Goal: Task Accomplishment & Management: Manage account settings

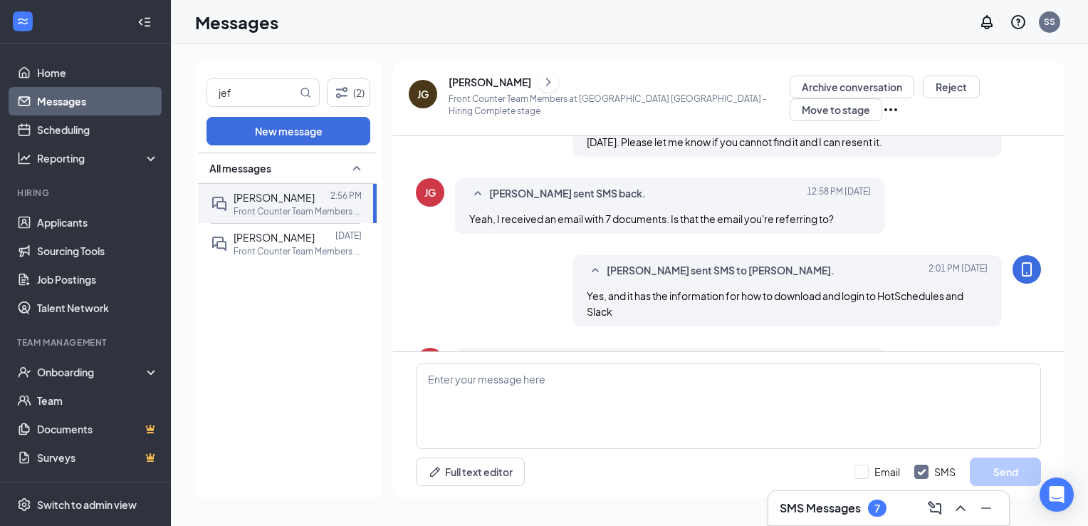
scroll to position [856, 0]
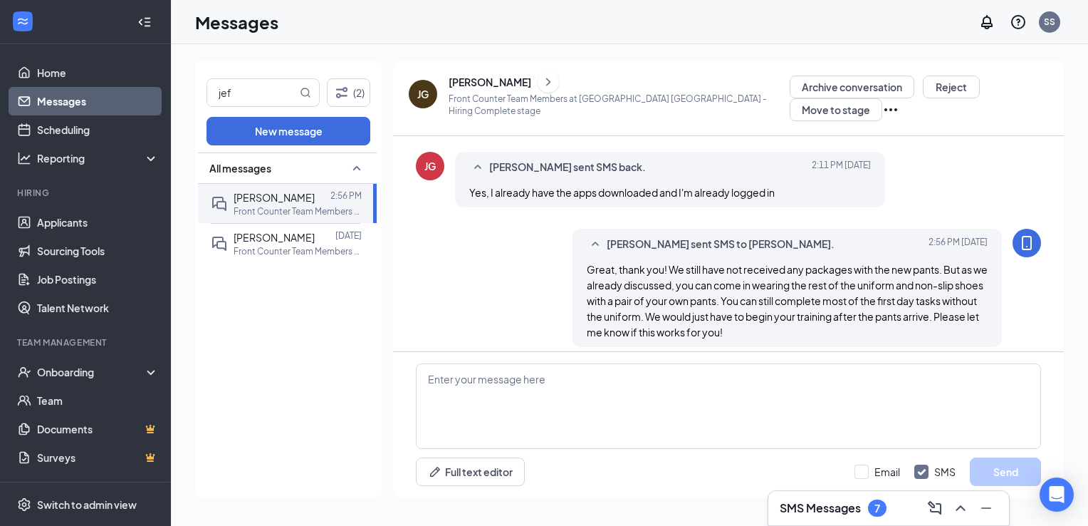
click at [806, 508] on h3 "SMS Messages" at bounding box center [820, 508] width 81 height 16
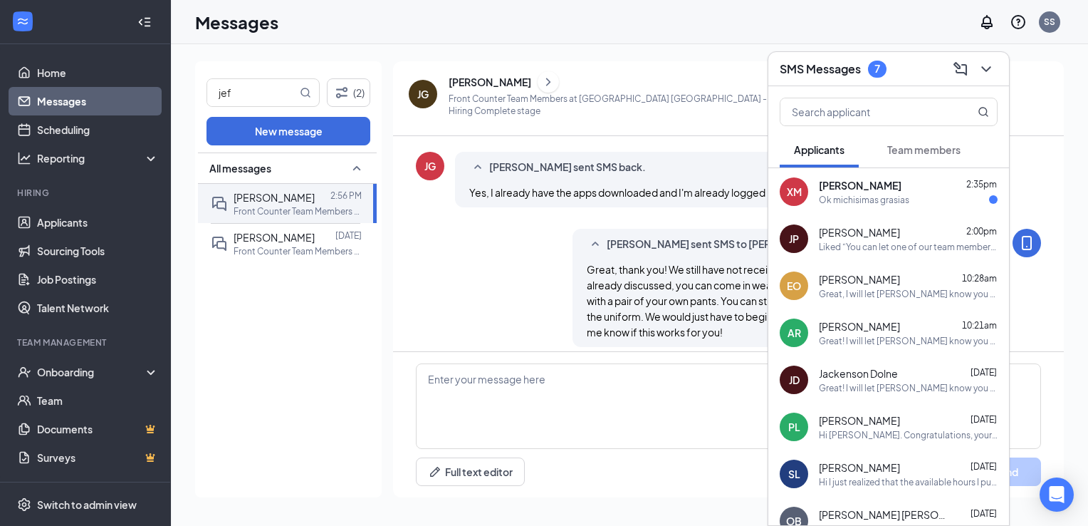
click at [902, 156] on div "Team members" at bounding box center [924, 149] width 73 height 14
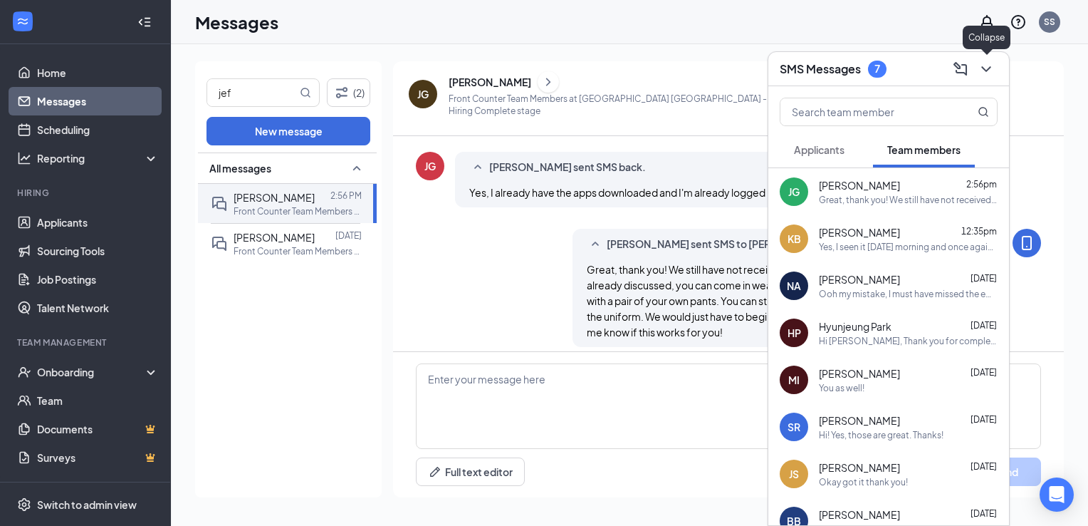
click at [987, 68] on icon "ChevronDown" at bounding box center [986, 69] width 17 height 17
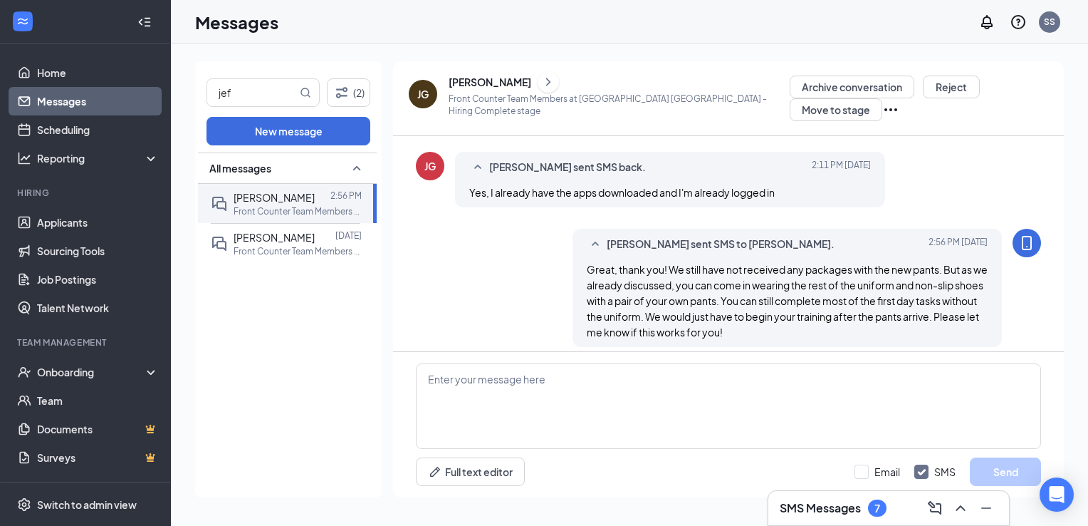
click at [118, 98] on link "Messages" at bounding box center [98, 101] width 122 height 28
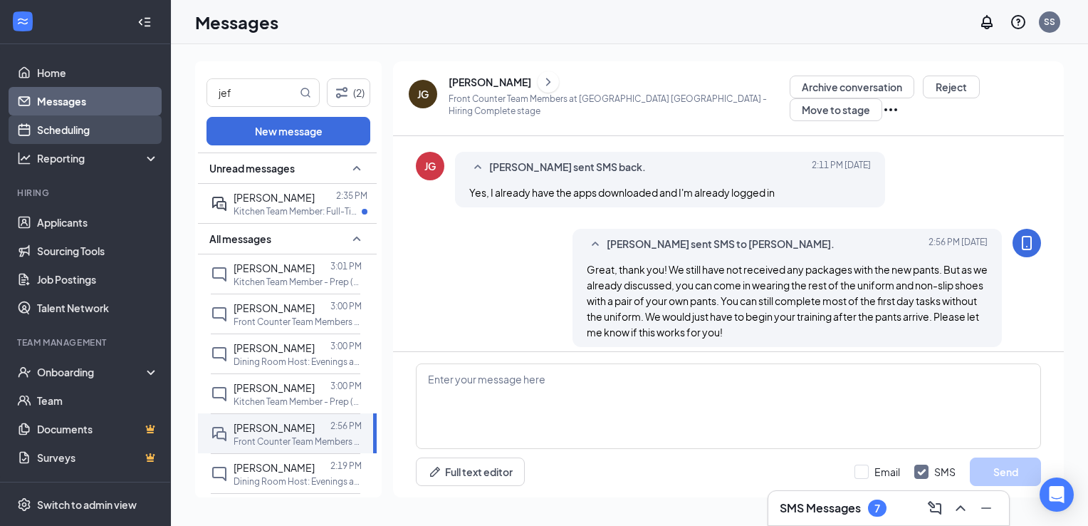
click at [105, 136] on link "Scheduling" at bounding box center [98, 129] width 122 height 28
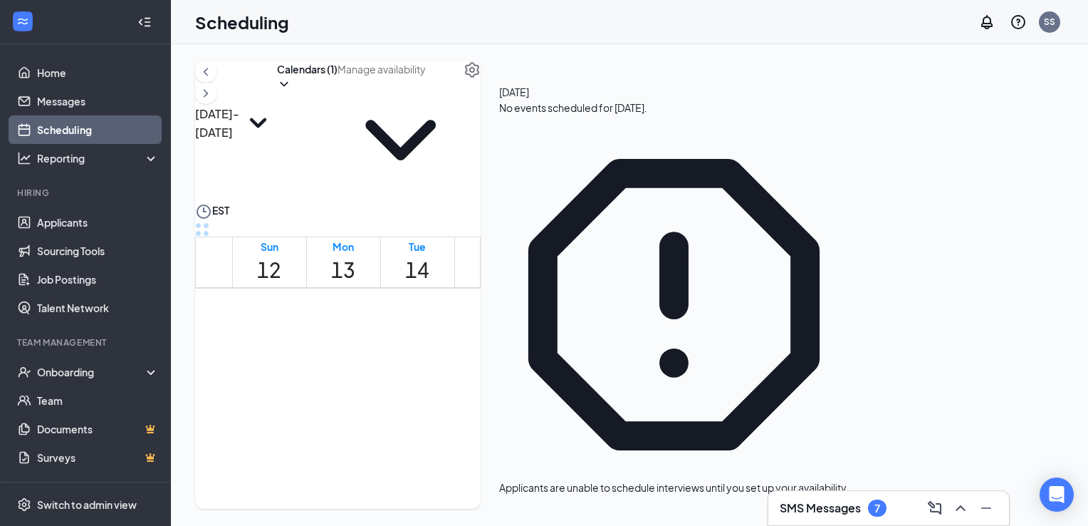
scroll to position [171, 0]
click at [213, 80] on icon "ChevronLeft" at bounding box center [206, 71] width 14 height 17
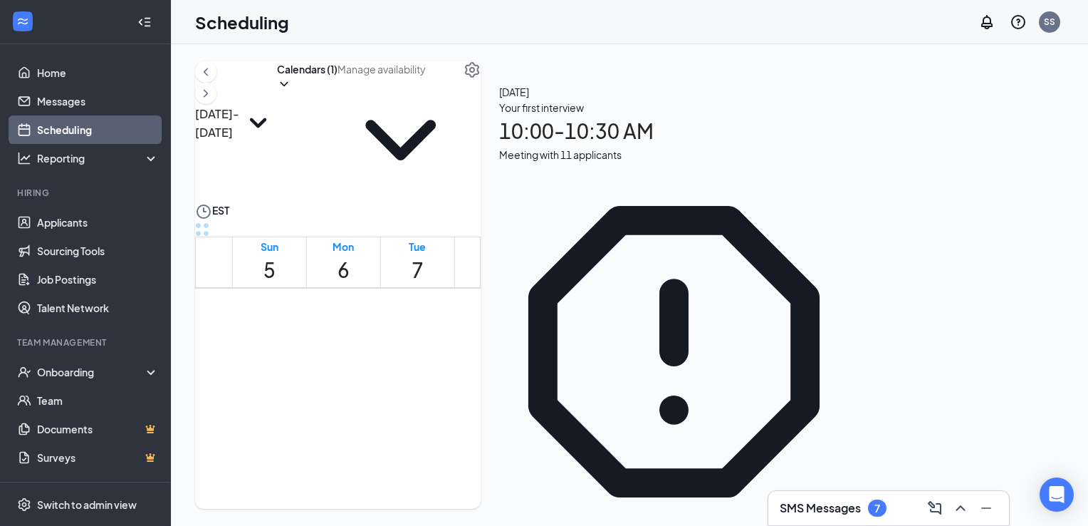
scroll to position [1148, 0]
click at [380, 416] on span "2:30-2:45 PM" at bounding box center [392, 436] width 24 height 41
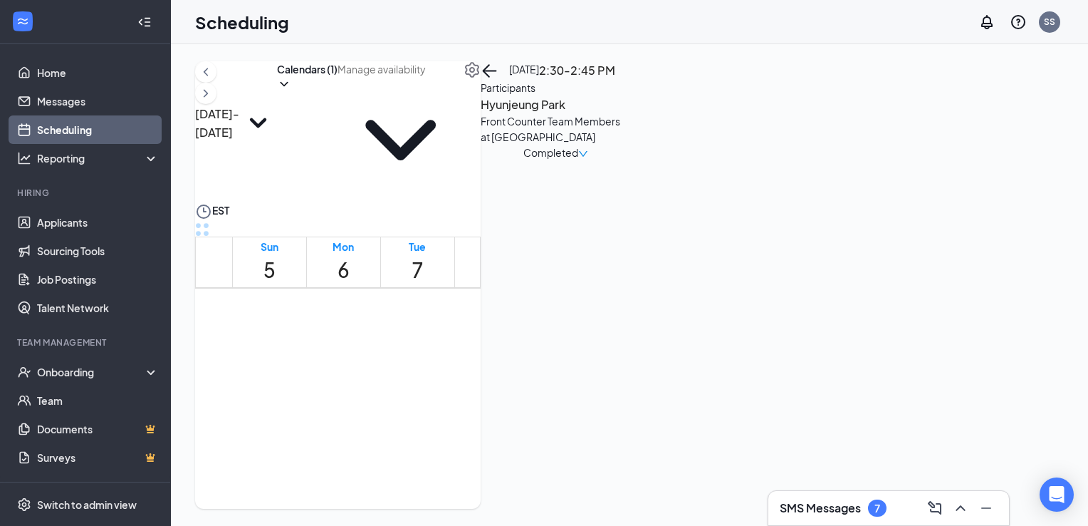
click at [355, 507] on span "3:00-3:30 PM" at bounding box center [343, 527] width 24 height 41
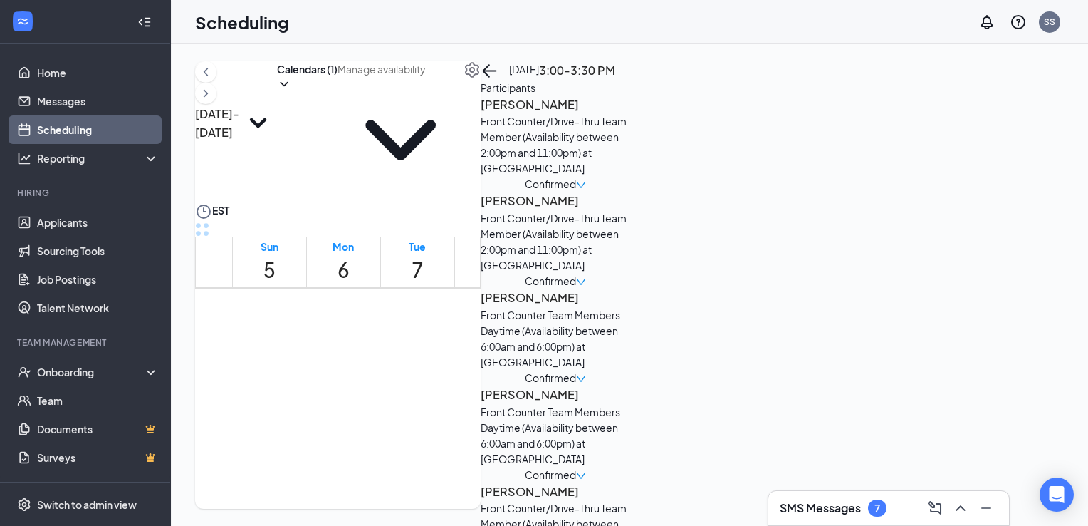
click at [430, 507] on span "3:00-3:30 PM" at bounding box center [417, 527] width 24 height 41
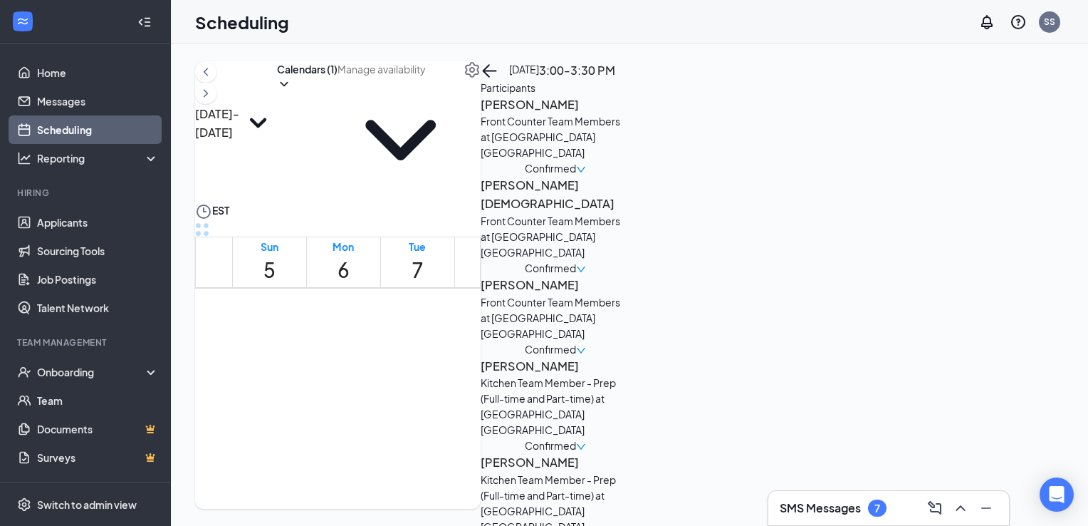
scroll to position [1262, 0]
click at [447, 435] on div "9" at bounding box center [442, 444] width 24 height 19
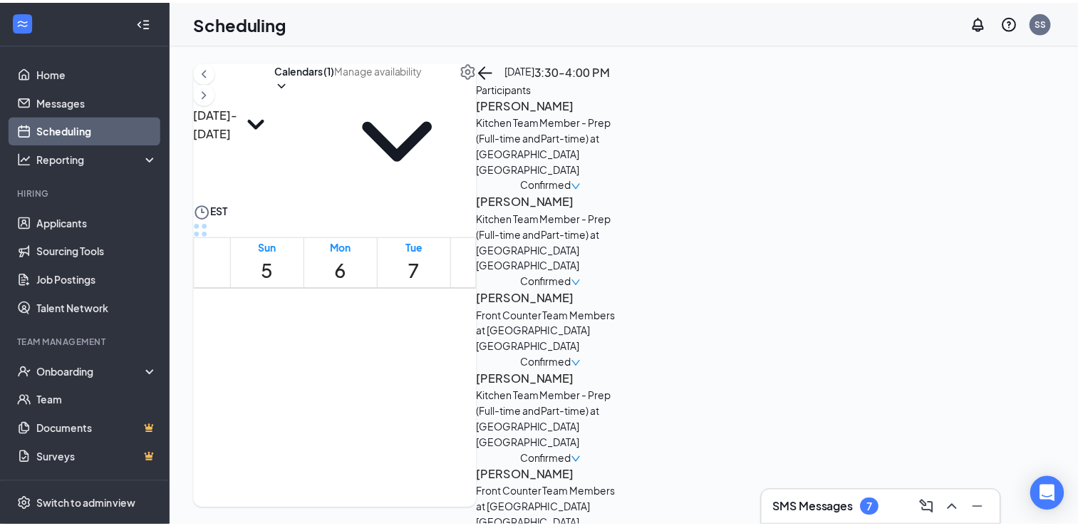
scroll to position [731, 0]
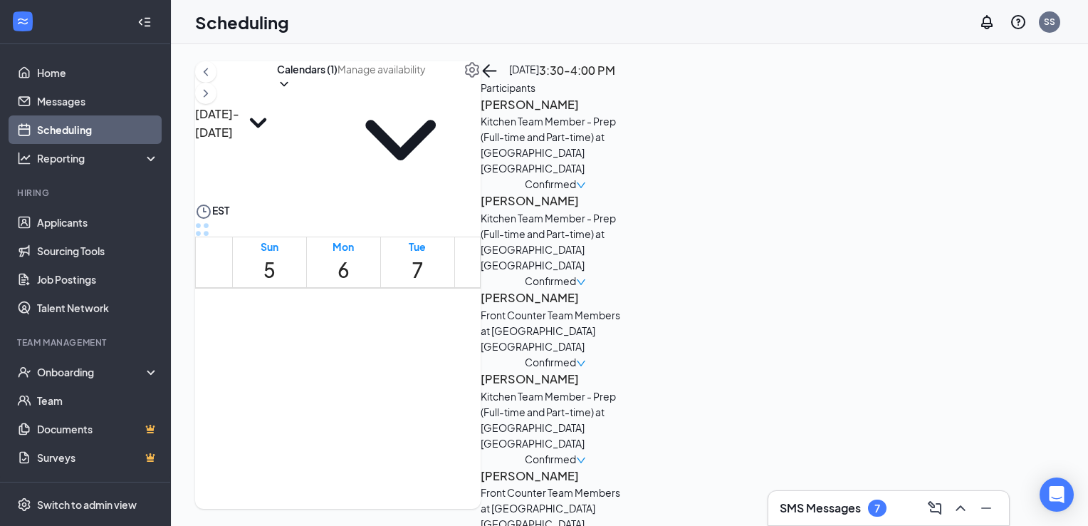
click at [514, 468] on span "10:30-11:00 AM" at bounding box center [528, 488] width 29 height 41
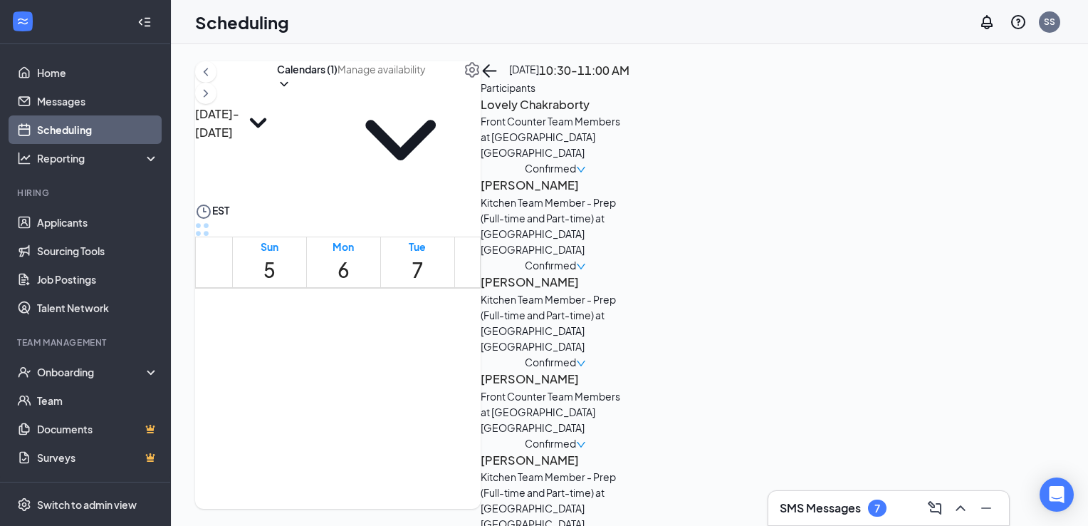
click at [649, 468] on span "10:00-10:30 AM" at bounding box center [647, 488] width 29 height 41
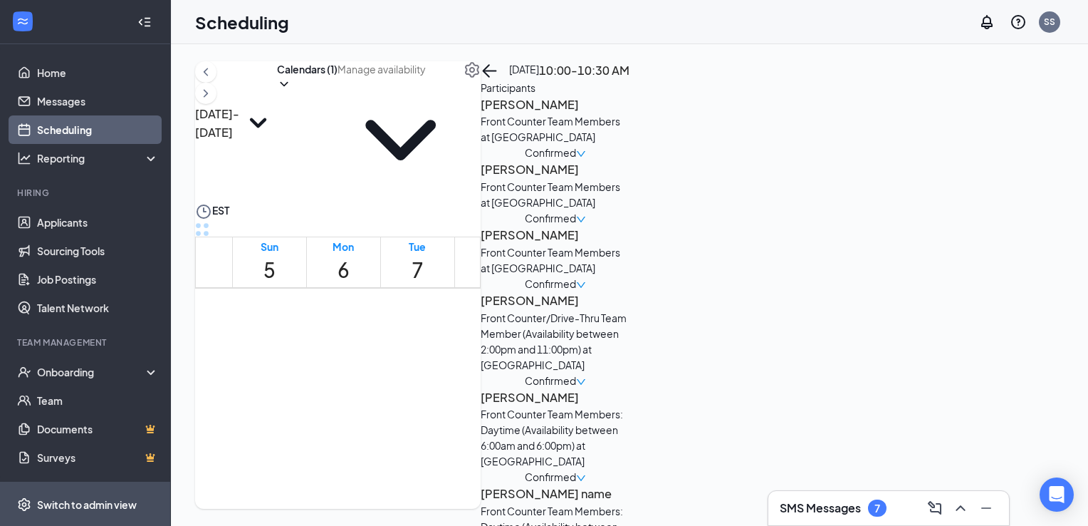
click at [120, 506] on div "Switch to admin view" at bounding box center [87, 504] width 100 height 14
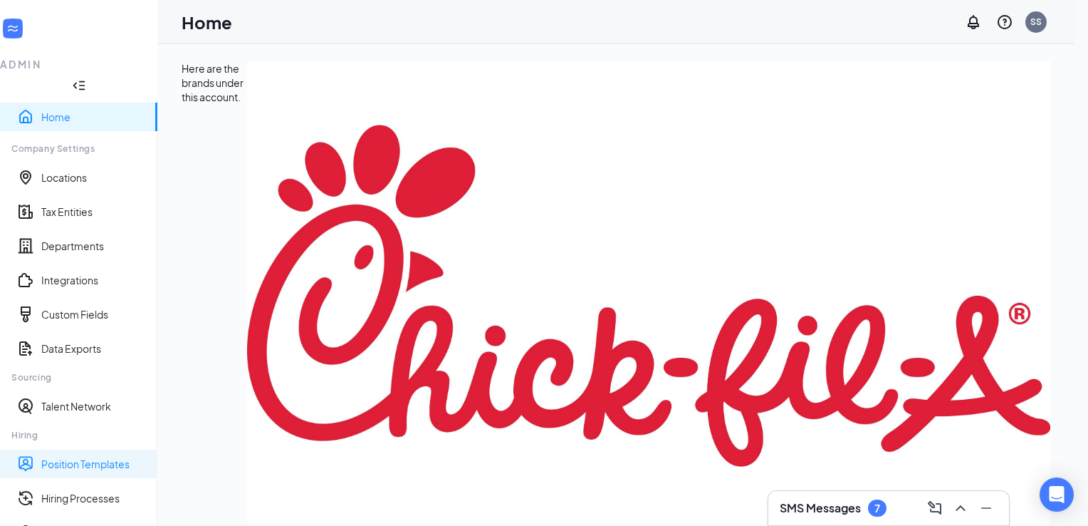
click at [88, 457] on link "Position Templates" at bounding box center [93, 464] width 105 height 14
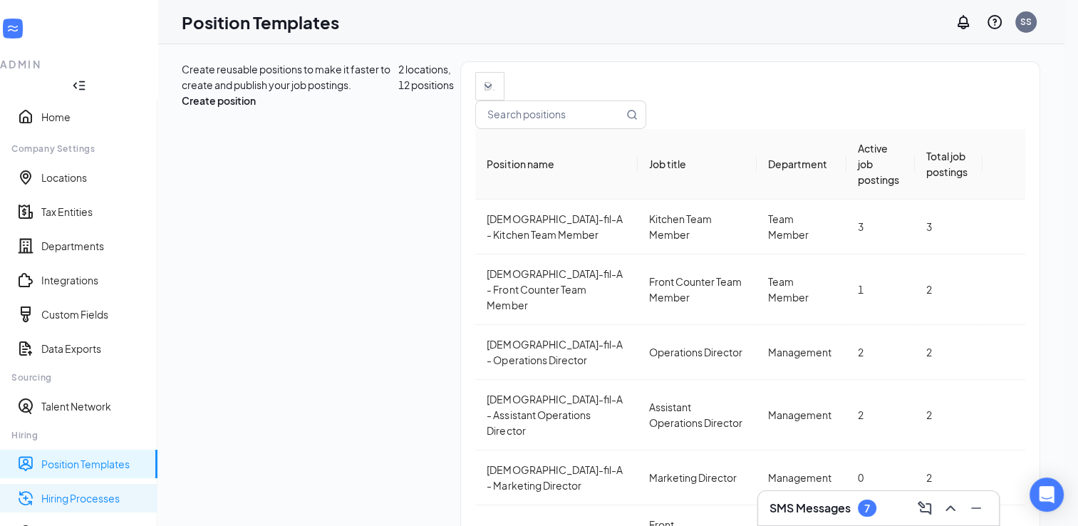
click at [93, 491] on link "Hiring Processes" at bounding box center [93, 498] width 105 height 14
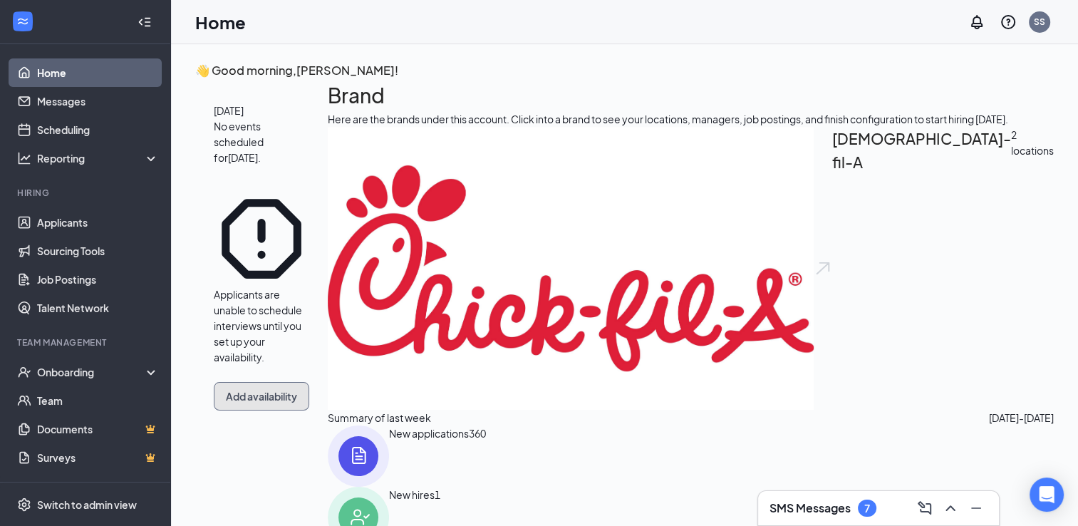
click at [309, 382] on button "Add availability" at bounding box center [261, 396] width 95 height 28
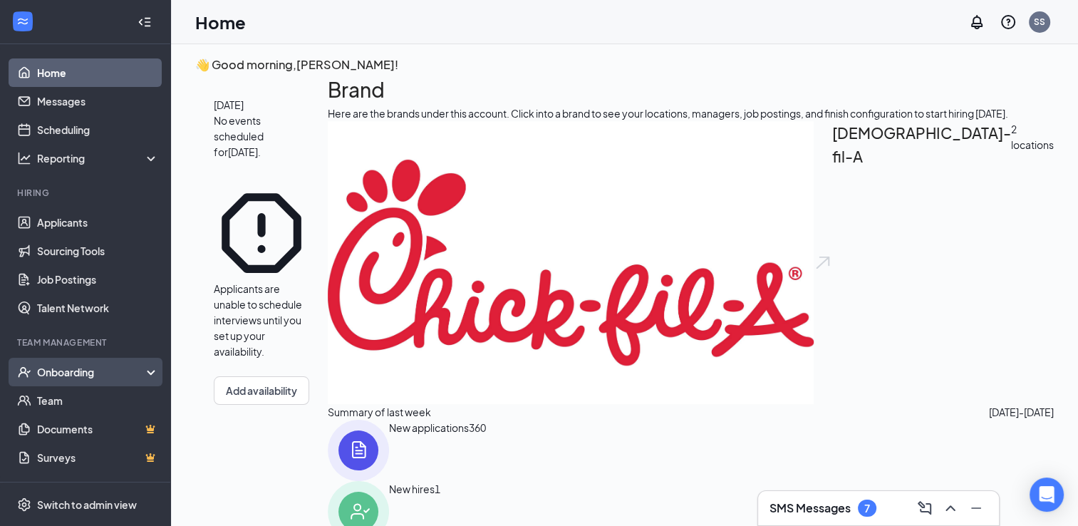
click at [105, 378] on div "Onboarding" at bounding box center [92, 372] width 110 height 14
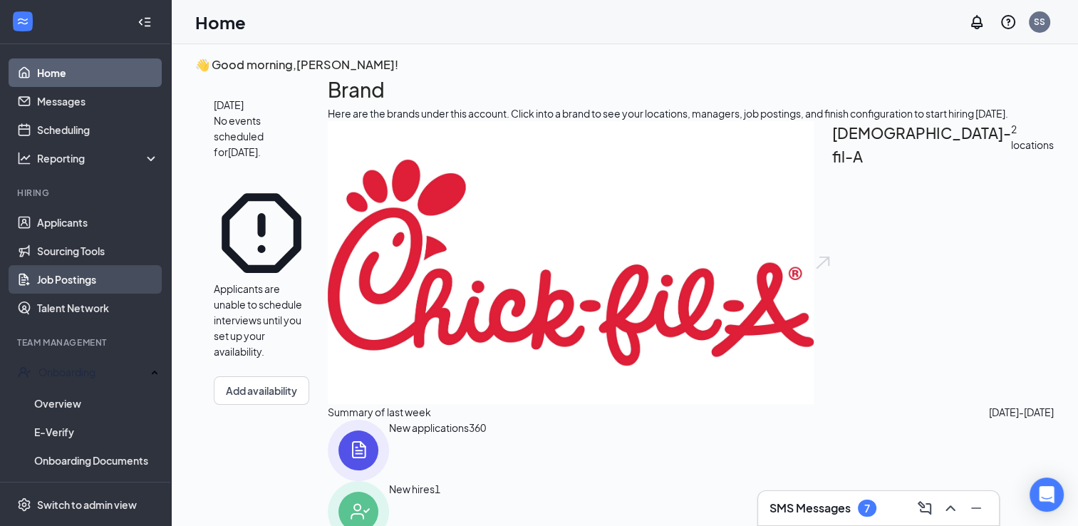
click at [85, 276] on link "Job Postings" at bounding box center [98, 279] width 122 height 28
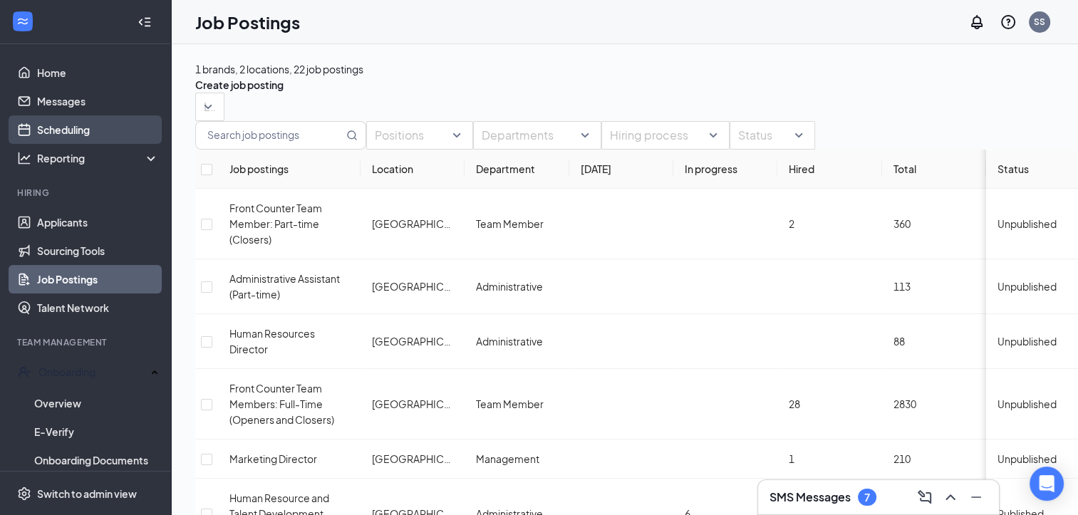
click at [91, 130] on link "Scheduling" at bounding box center [98, 129] width 122 height 28
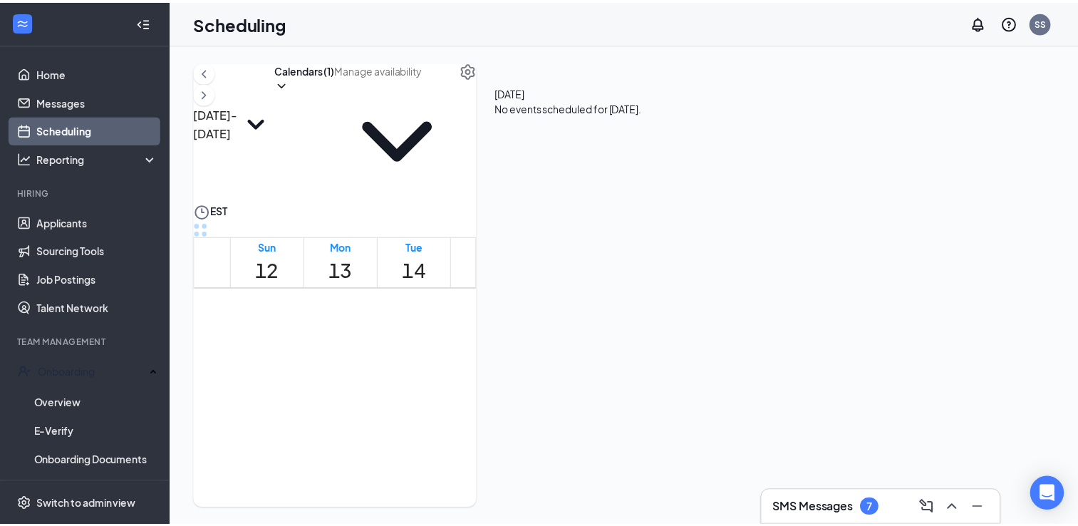
scroll to position [700, 0]
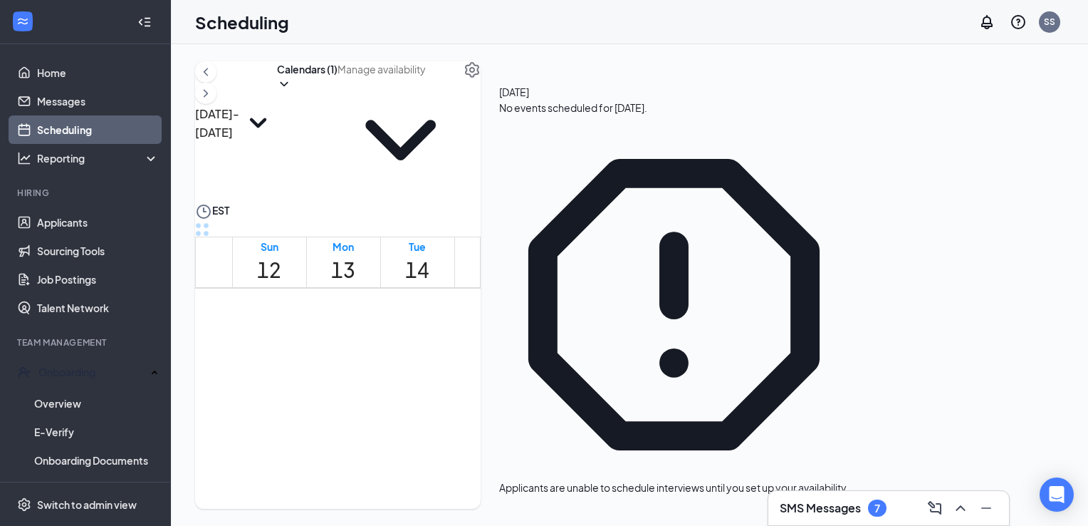
click at [464, 87] on span at bounding box center [401, 133] width 126 height 140
click at [481, 78] on button "button" at bounding box center [472, 69] width 17 height 17
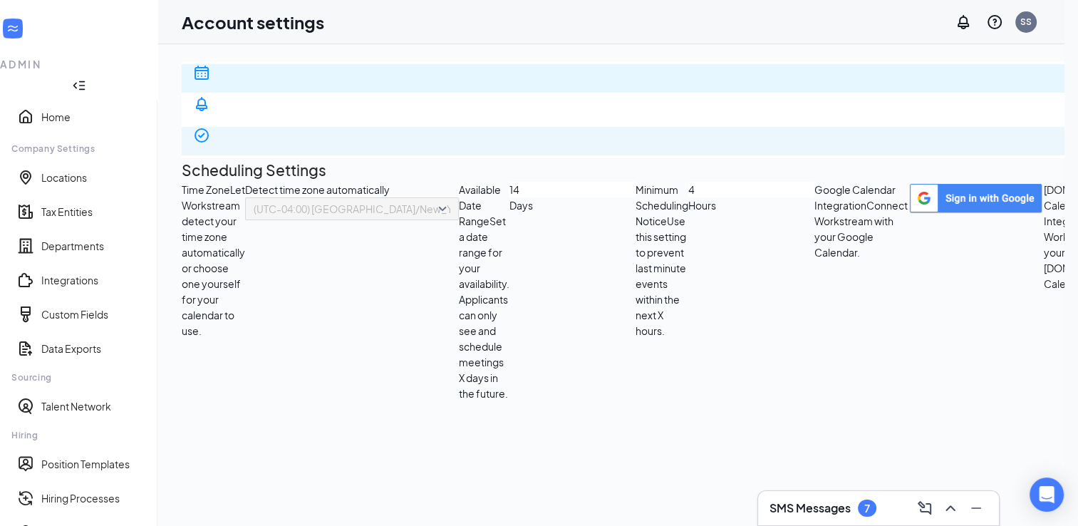
click at [277, 172] on div "E-verify quiz" at bounding box center [659, 186] width 932 height 28
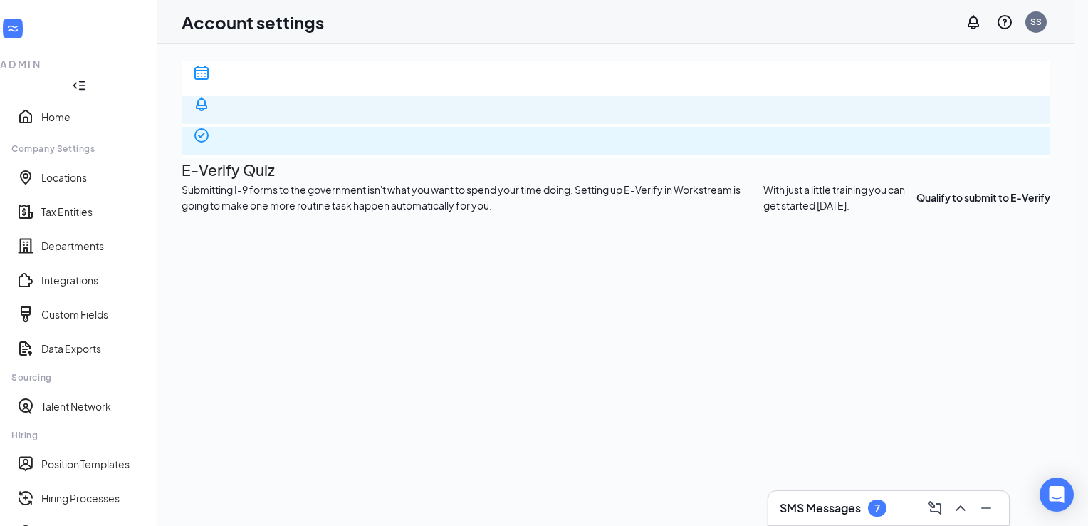
click at [275, 141] on span "Notification settings" at bounding box center [616, 155] width 846 height 28
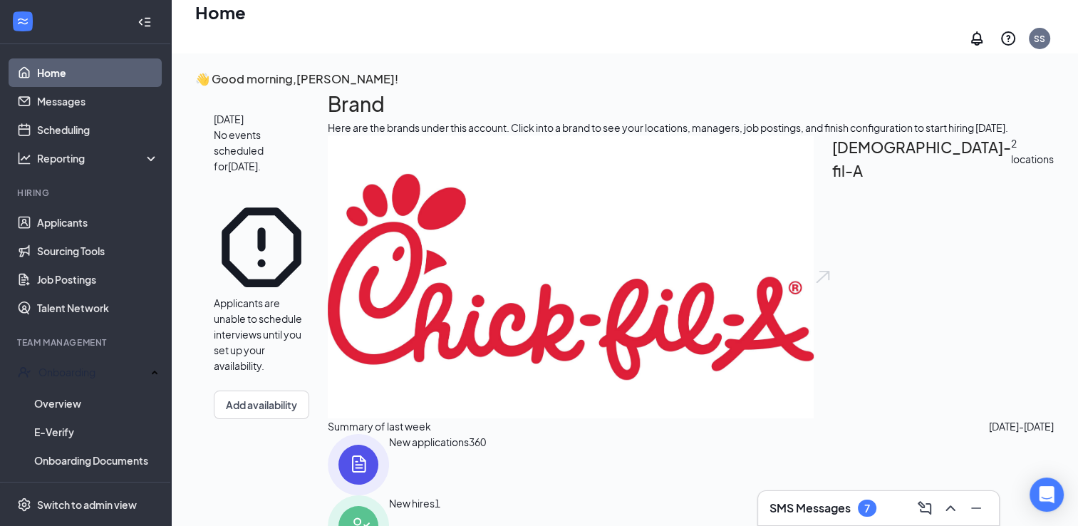
scroll to position [170, 0]
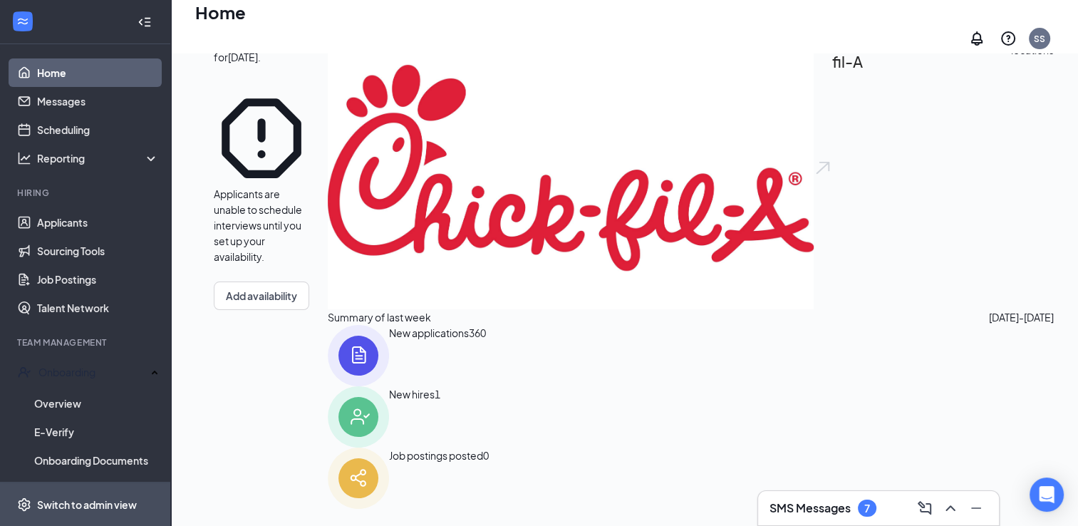
click at [88, 494] on span "Switch to admin view" at bounding box center [98, 503] width 122 height 43
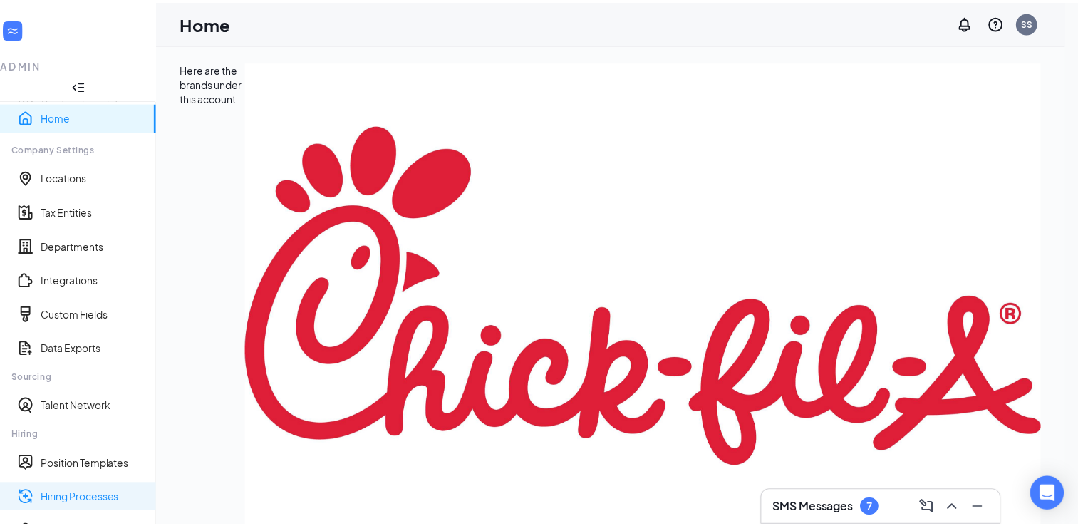
scroll to position [188, 0]
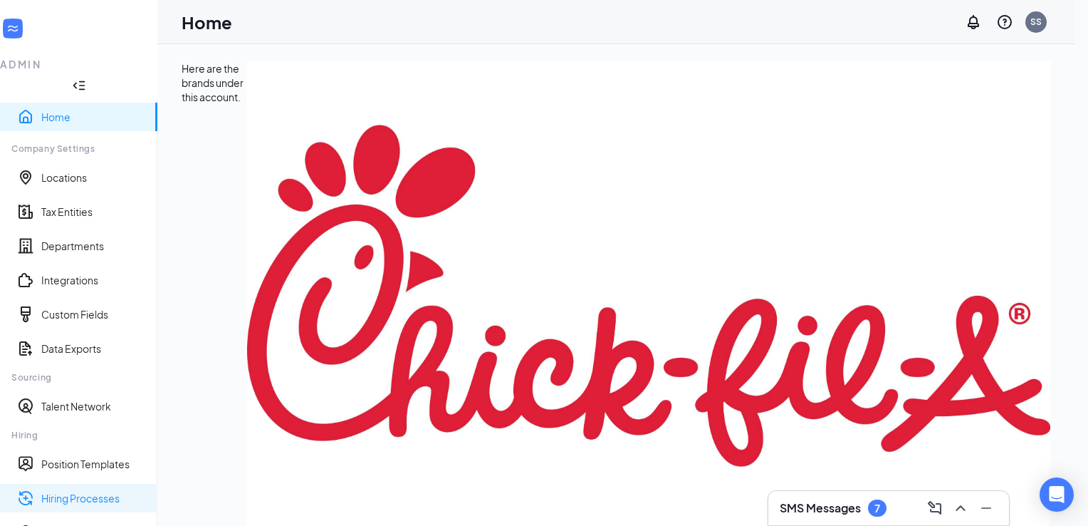
click at [96, 491] on link "Hiring Processes" at bounding box center [93, 498] width 105 height 14
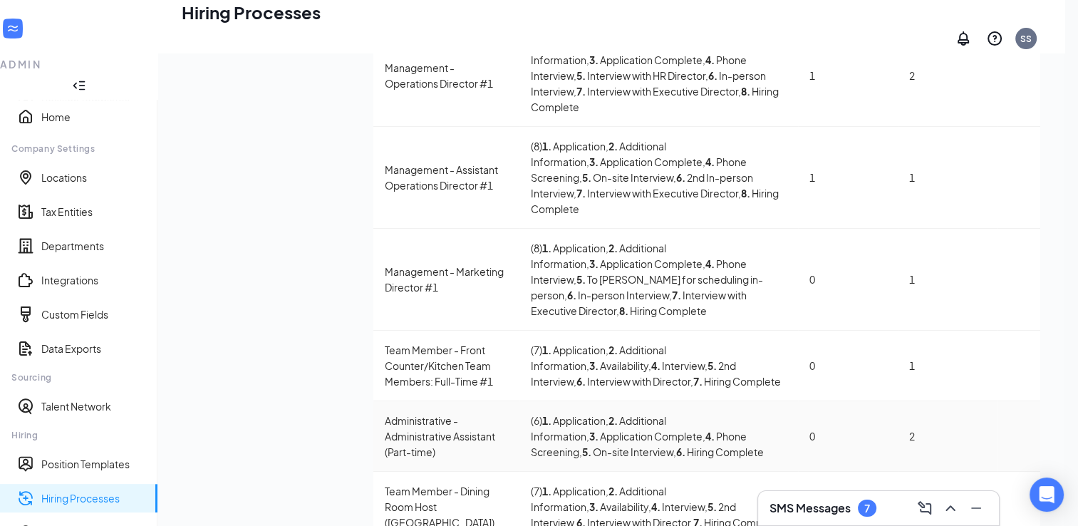
scroll to position [85, 0]
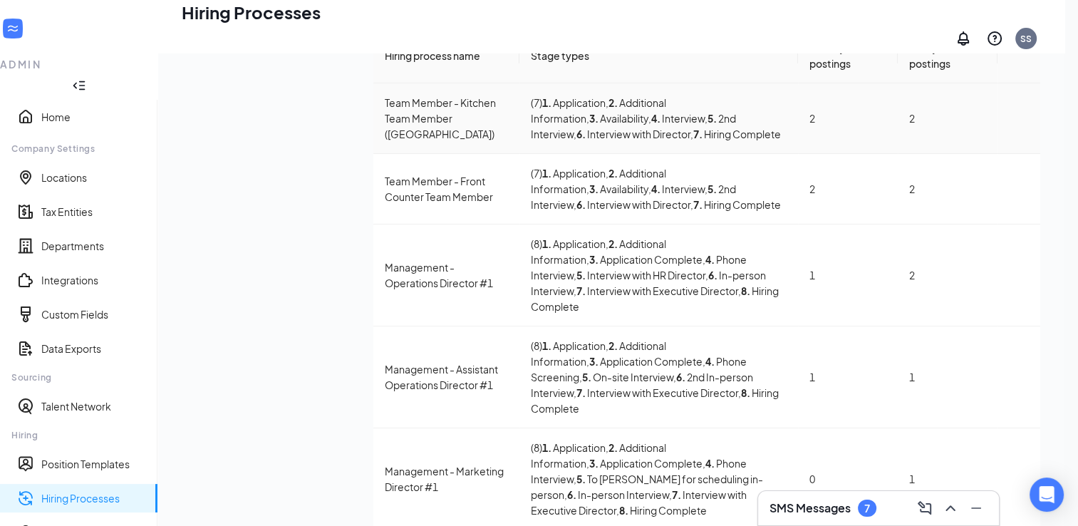
click at [1019, 118] on icon "Ellipses" at bounding box center [1019, 118] width 0 height 0
click at [385, 142] on div "Team Member - Kitchen Team Member ([GEOGRAPHIC_DATA])" at bounding box center [446, 118] width 123 height 47
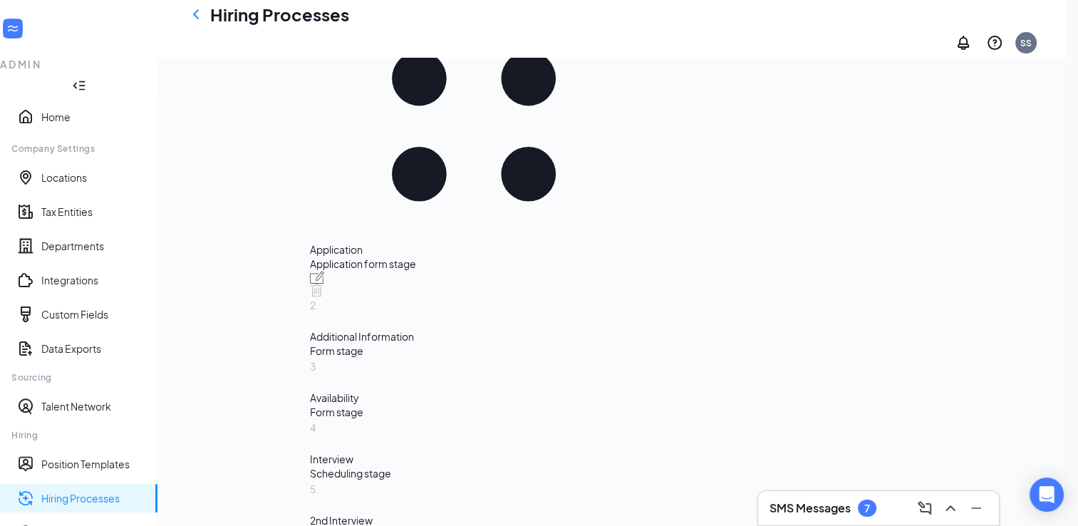
scroll to position [305, 0]
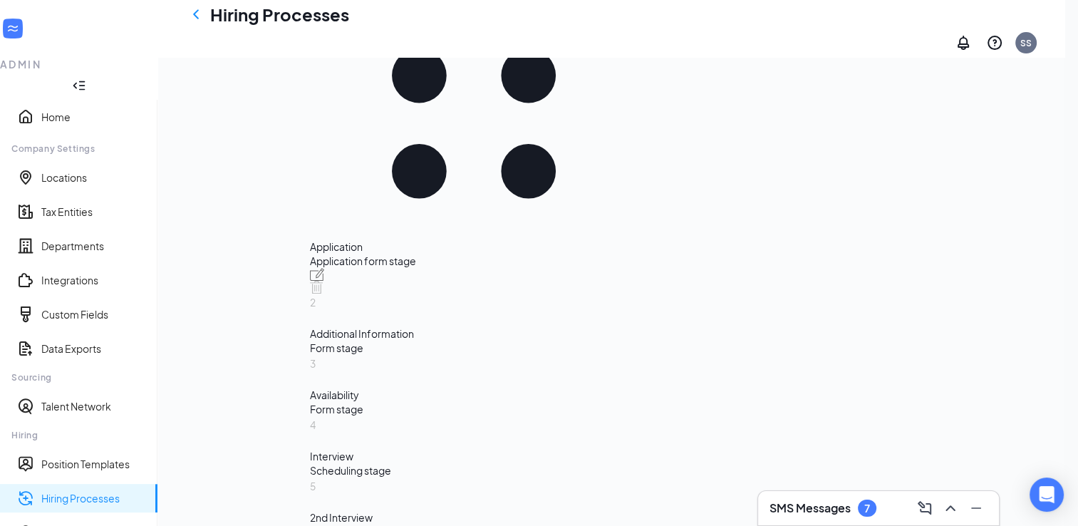
click at [316, 449] on div "Interview" at bounding box center [474, 456] width 328 height 14
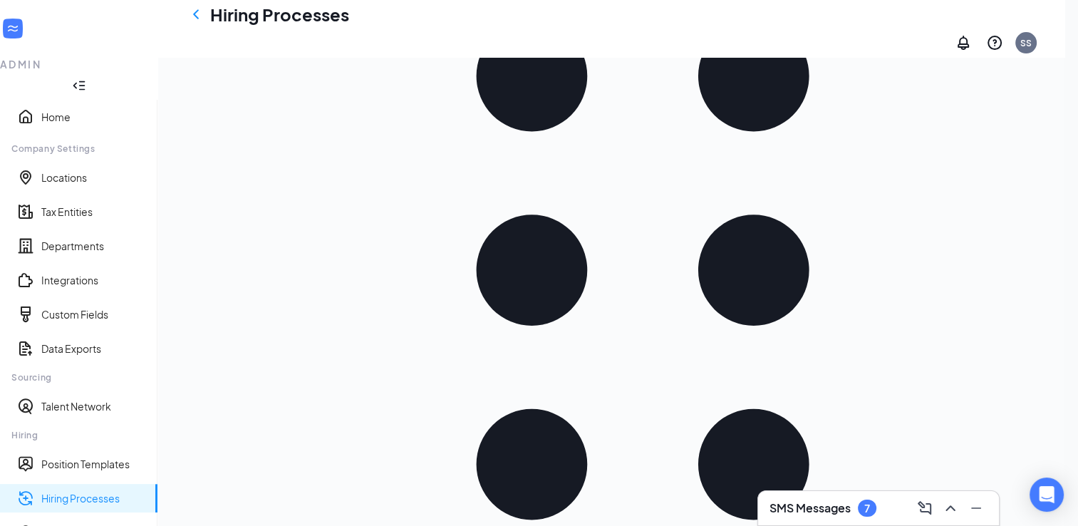
scroll to position [282, 0]
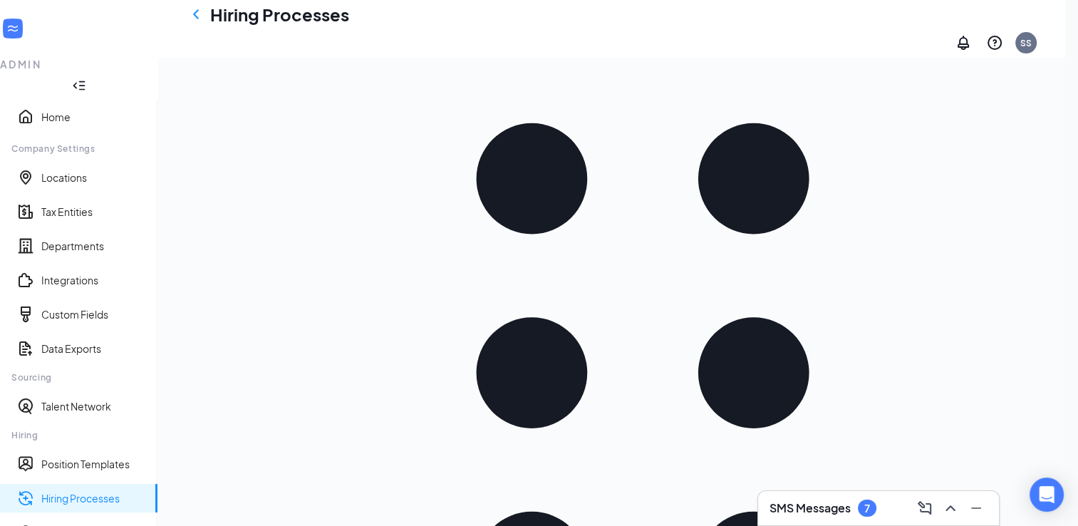
scroll to position [174, 0]
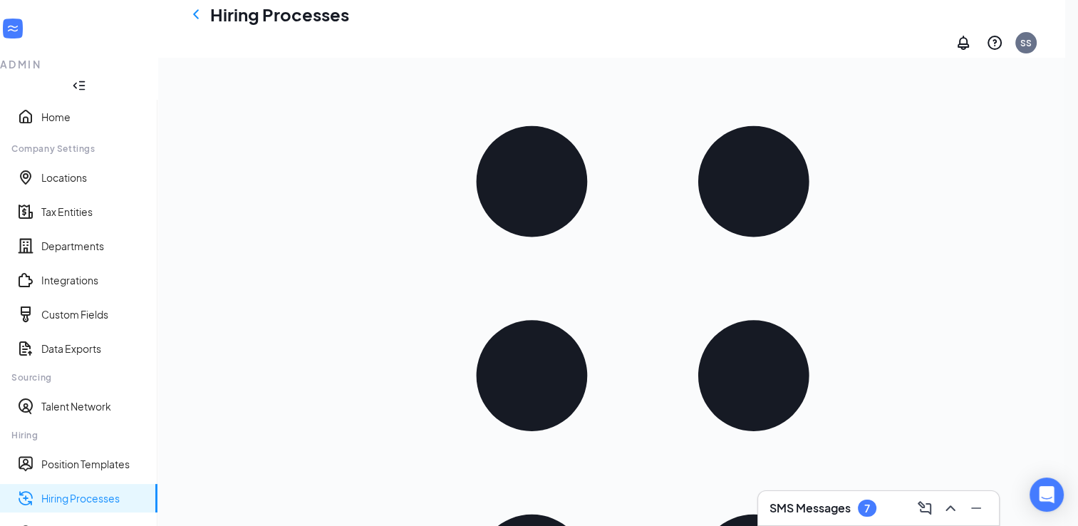
click at [102, 491] on link "Hiring Processes" at bounding box center [93, 498] width 105 height 14
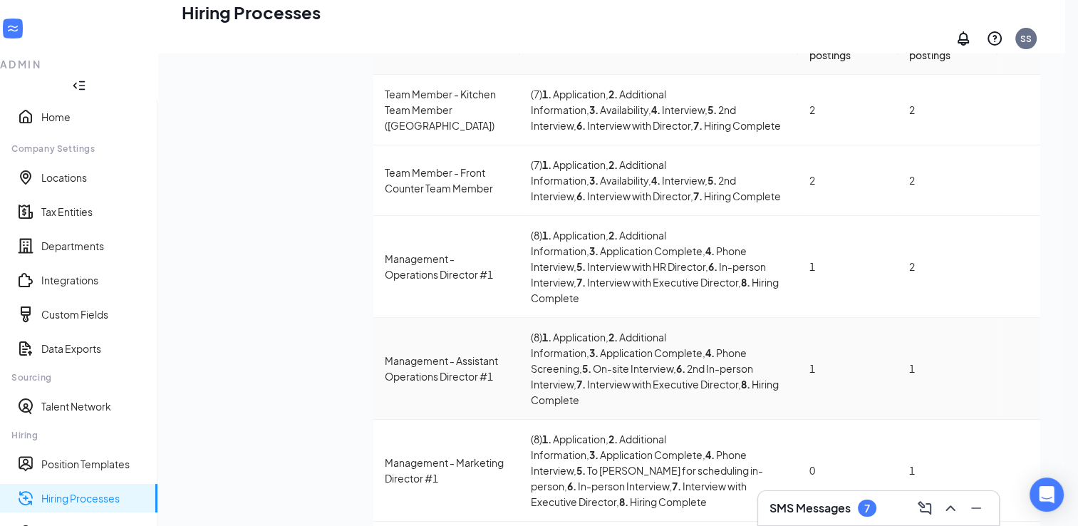
scroll to position [85, 0]
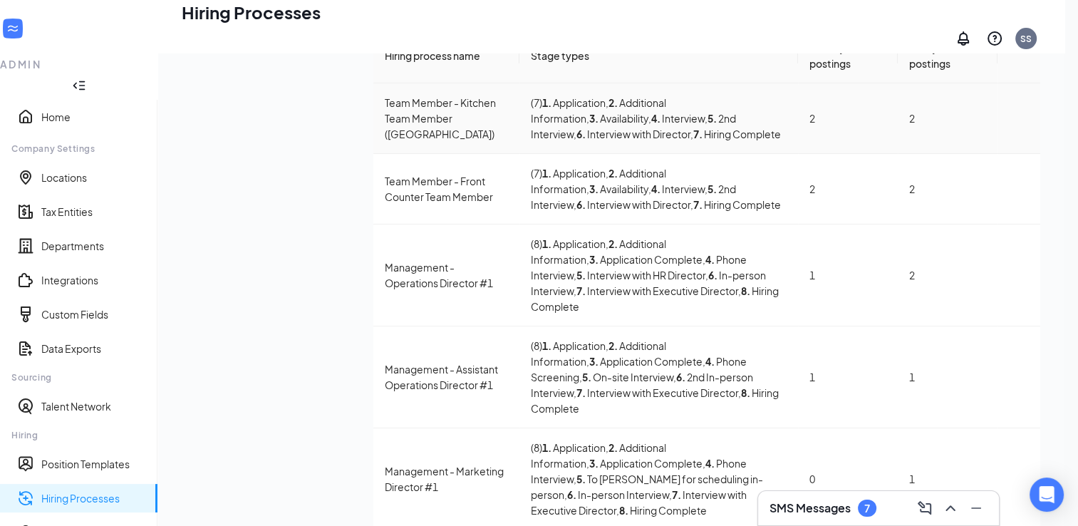
click at [385, 142] on div "Team Member - Kitchen Team Member ([GEOGRAPHIC_DATA])" at bounding box center [446, 118] width 123 height 47
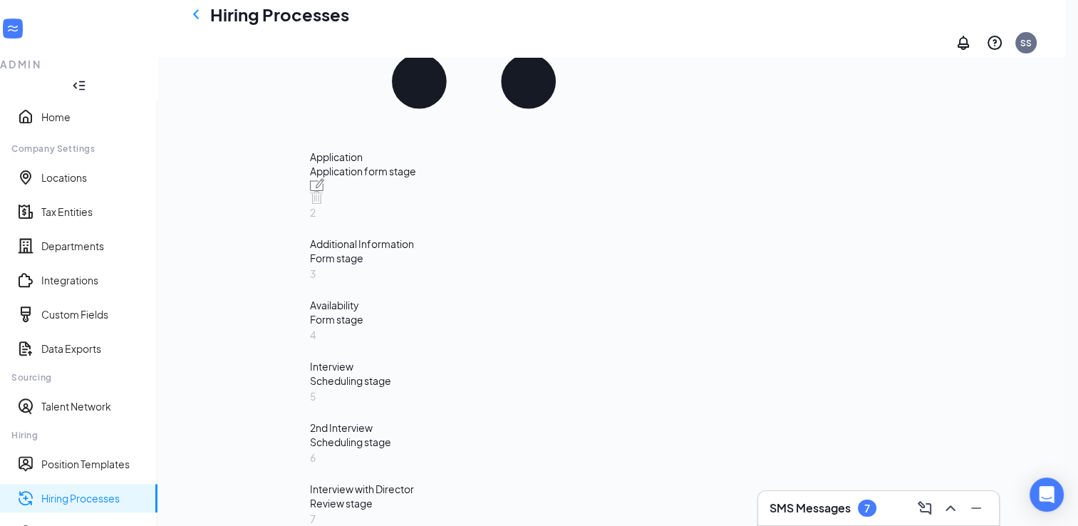
scroll to position [395, 0]
click at [336, 358] on div "Interview" at bounding box center [474, 365] width 328 height 14
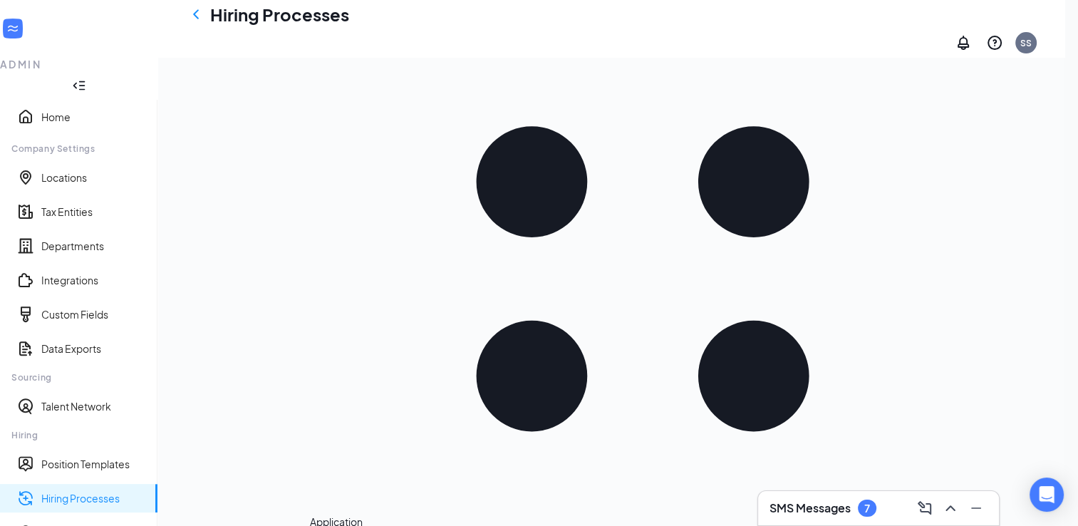
scroll to position [361, 0]
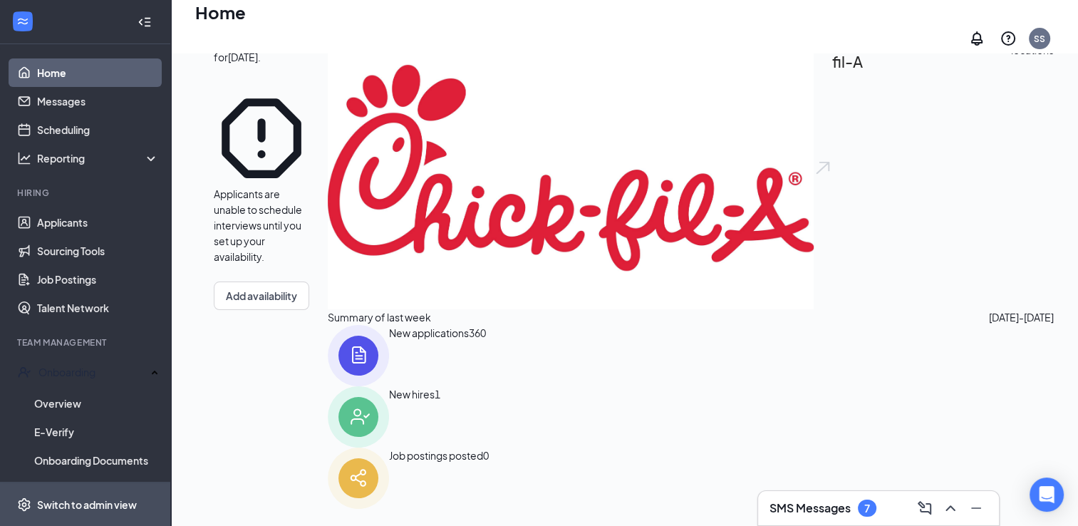
click at [91, 506] on div "Switch to admin view" at bounding box center [87, 504] width 100 height 14
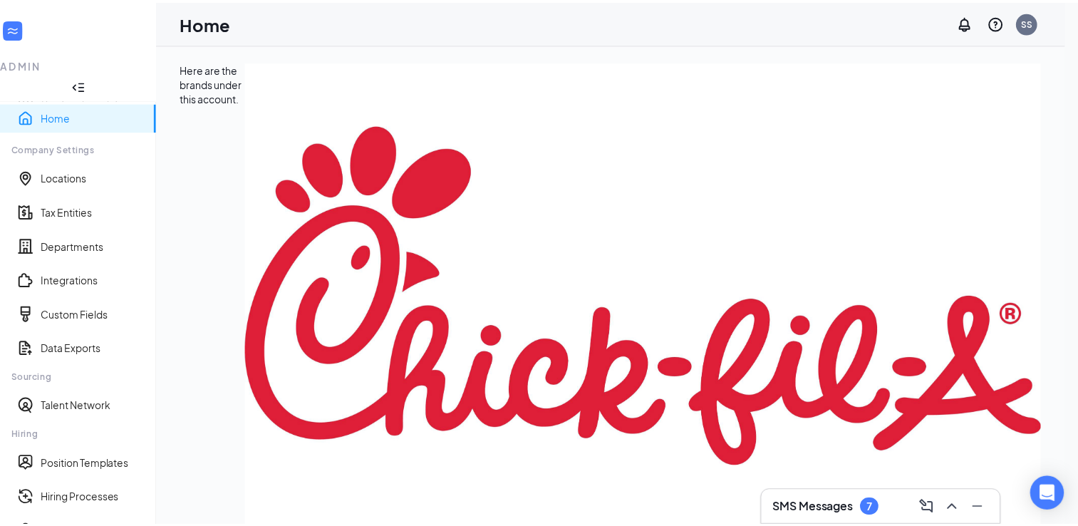
scroll to position [66, 0]
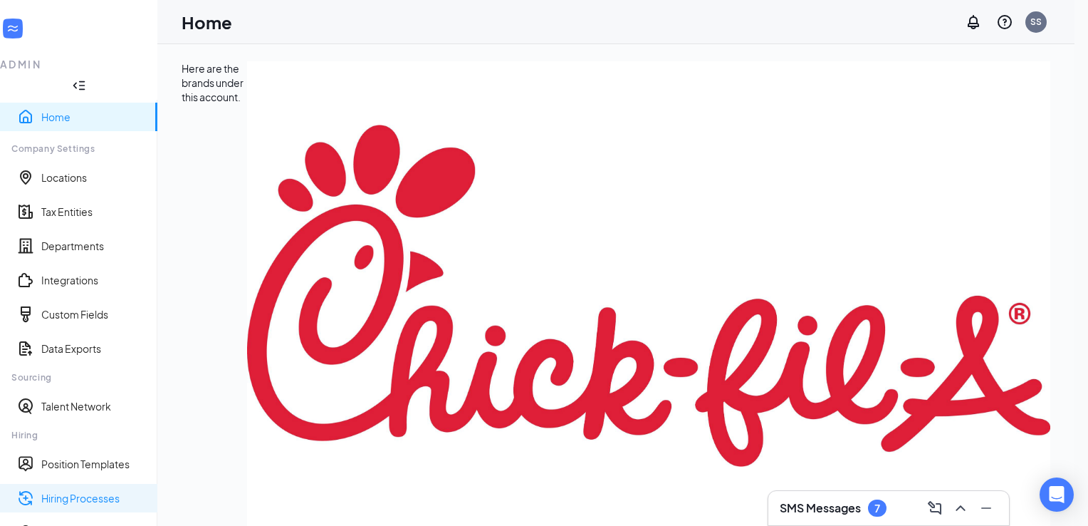
click at [63, 491] on link "Hiring Processes" at bounding box center [93, 498] width 105 height 14
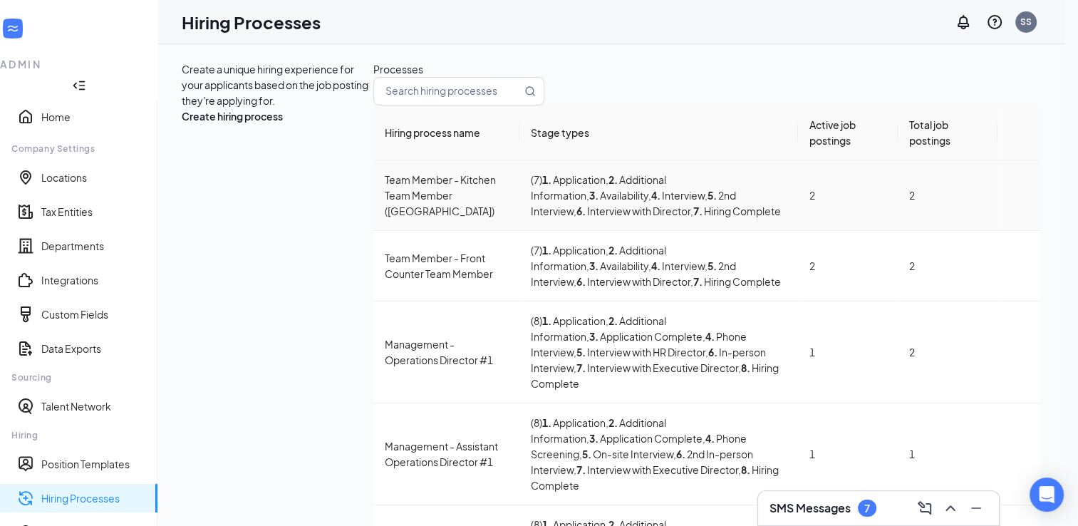
click at [385, 219] on div "Team Member - Kitchen Team Member ([GEOGRAPHIC_DATA])" at bounding box center [446, 195] width 123 height 47
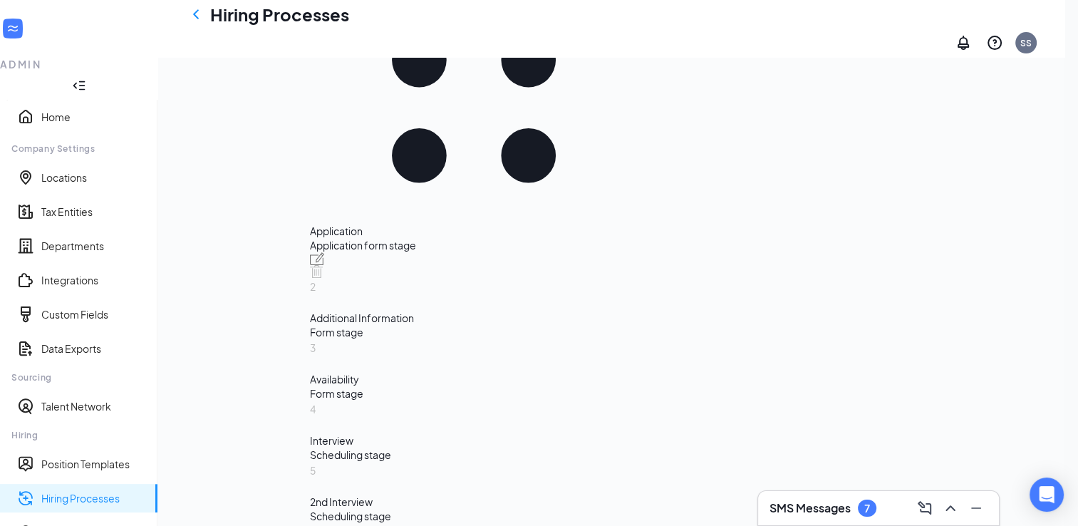
scroll to position [321, 0]
click at [311, 447] on div "Scheduling stage" at bounding box center [474, 454] width 328 height 14
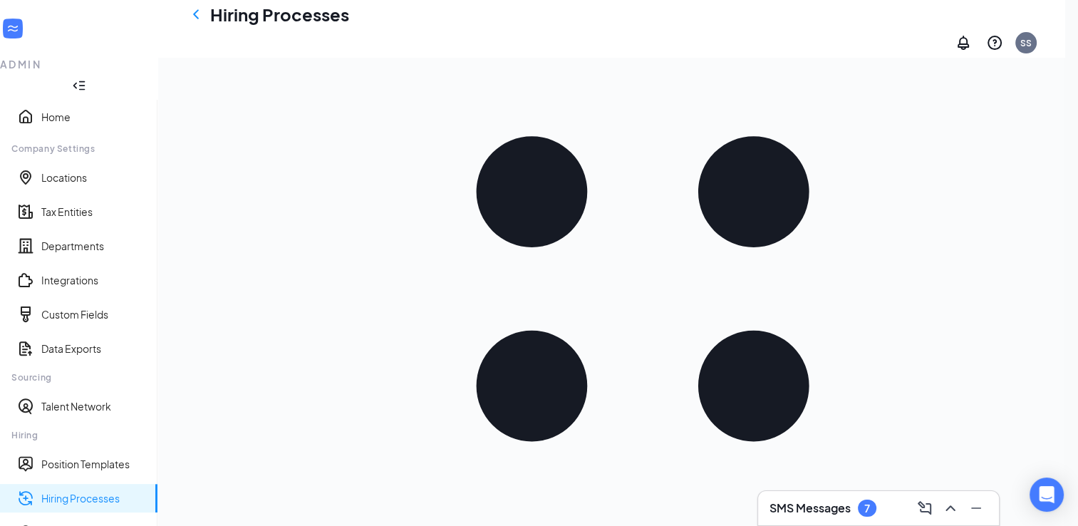
scroll to position [347, 0]
